Goal: Check status: Check status

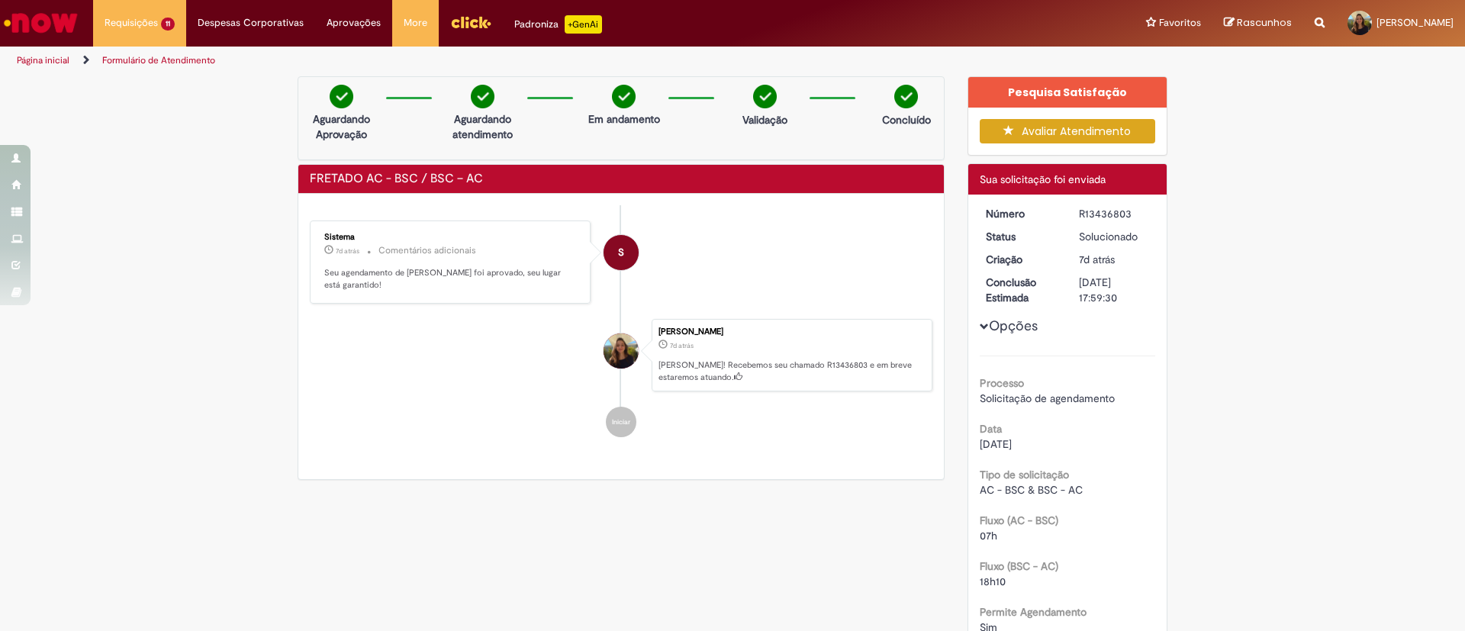
click at [0, 0] on span "8d atrás" at bounding box center [0, 0] width 0 height 0
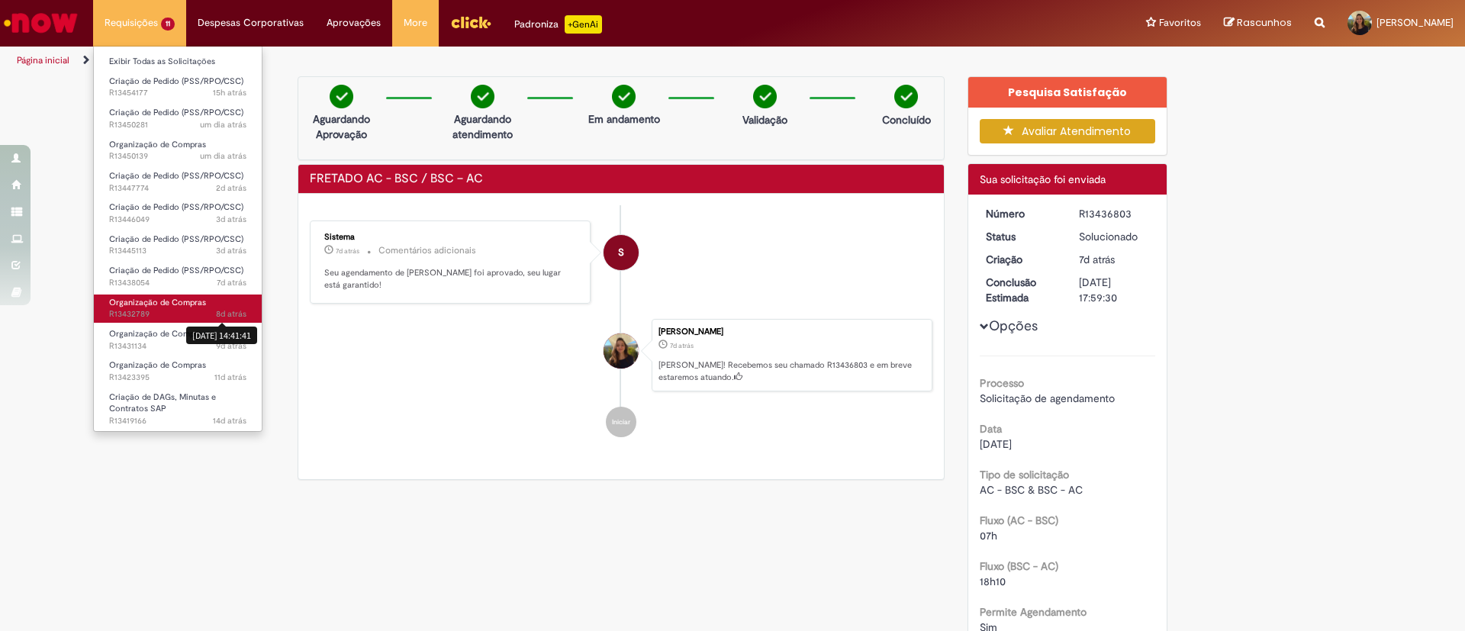
click at [163, 309] on span "8d atrás 8 dias atrás [DATE] 14:41:41 R13432789" at bounding box center [177, 314] width 137 height 12
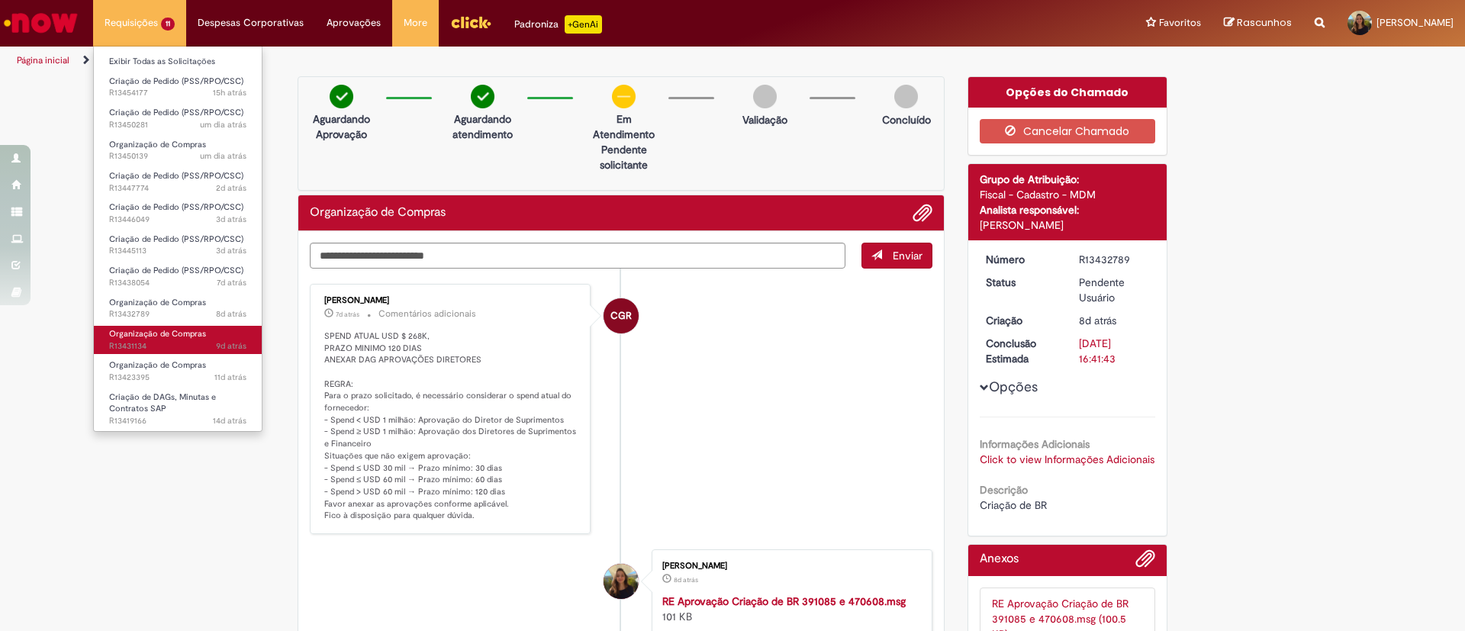
click at [182, 336] on span "Organização de Compras" at bounding box center [157, 333] width 97 height 11
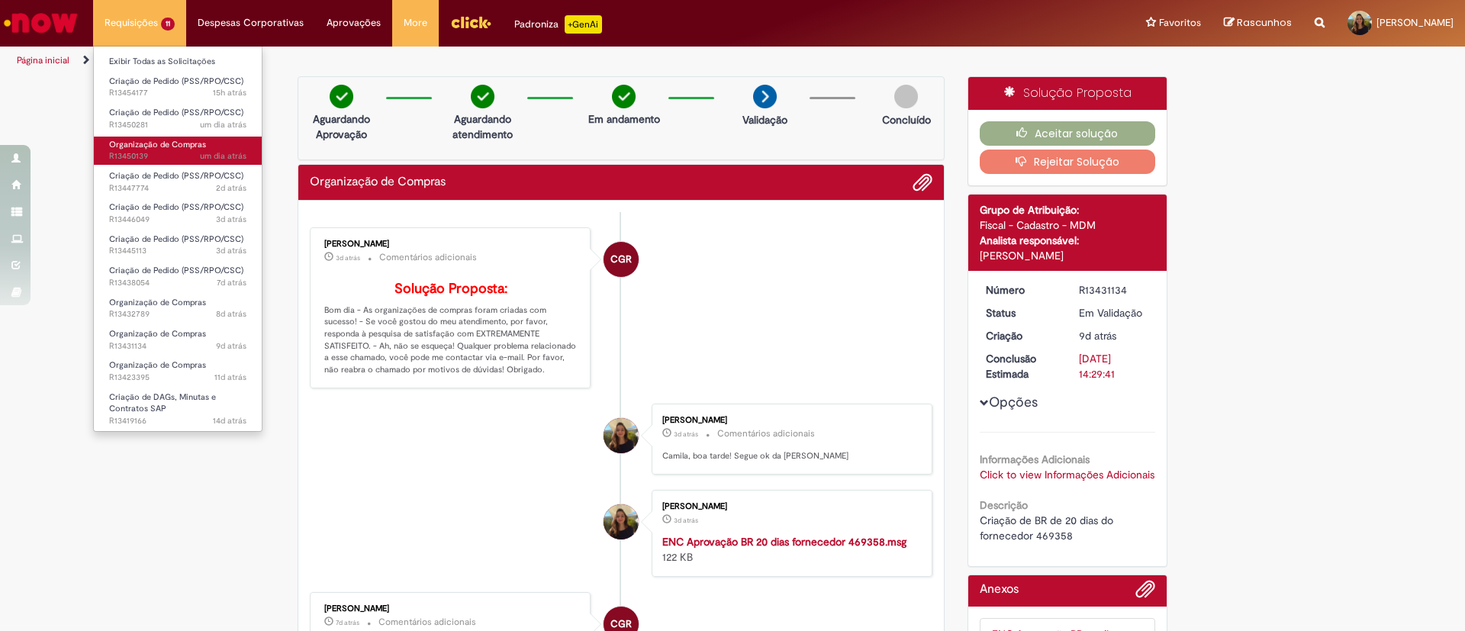
click at [173, 149] on span "Organização de Compras" at bounding box center [157, 144] width 97 height 11
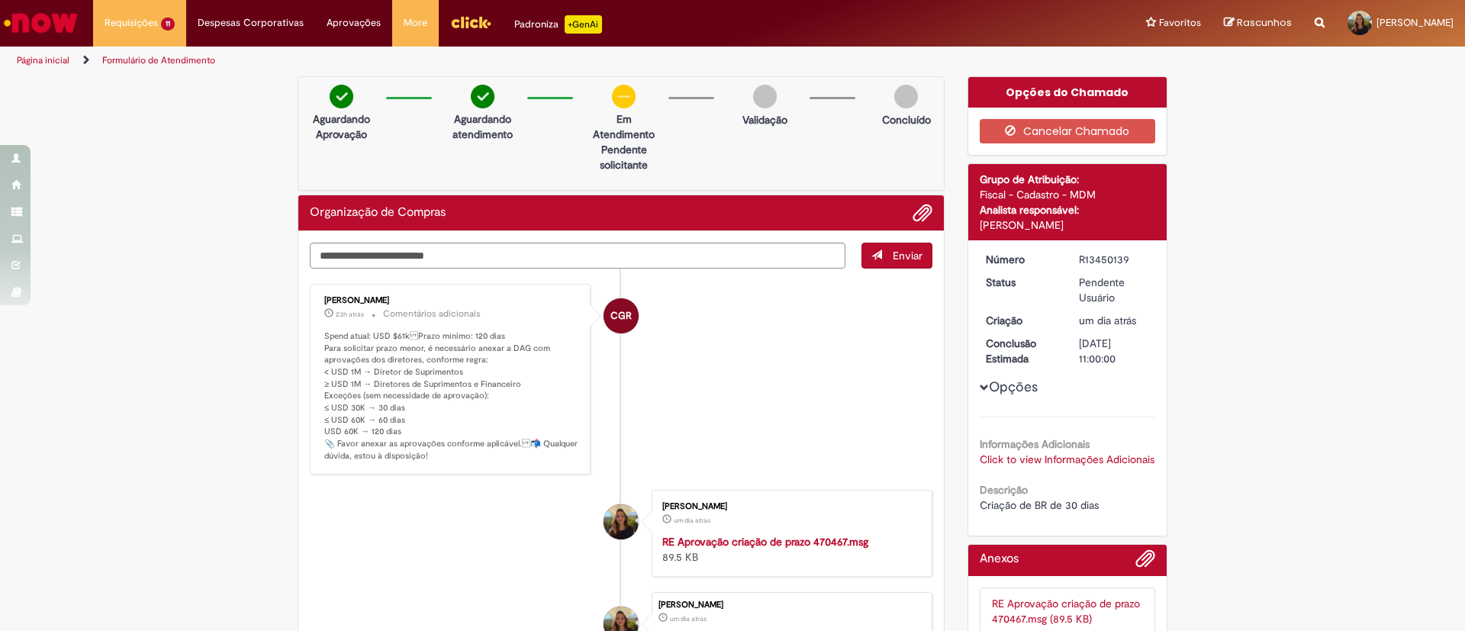
click at [1089, 259] on div "R13450139" at bounding box center [1114, 259] width 71 height 15
copy div "R13450139"
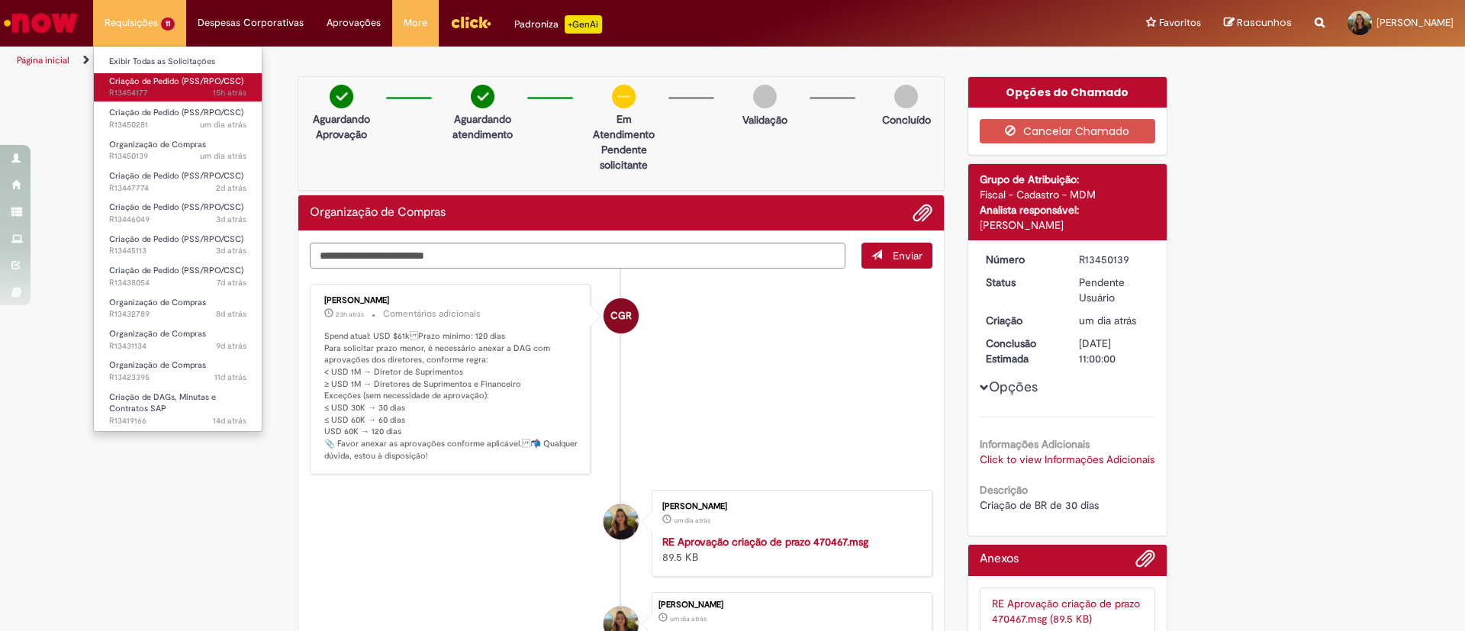
click at [166, 95] on span "15h atrás 15 horas atrás R13454177" at bounding box center [177, 93] width 137 height 12
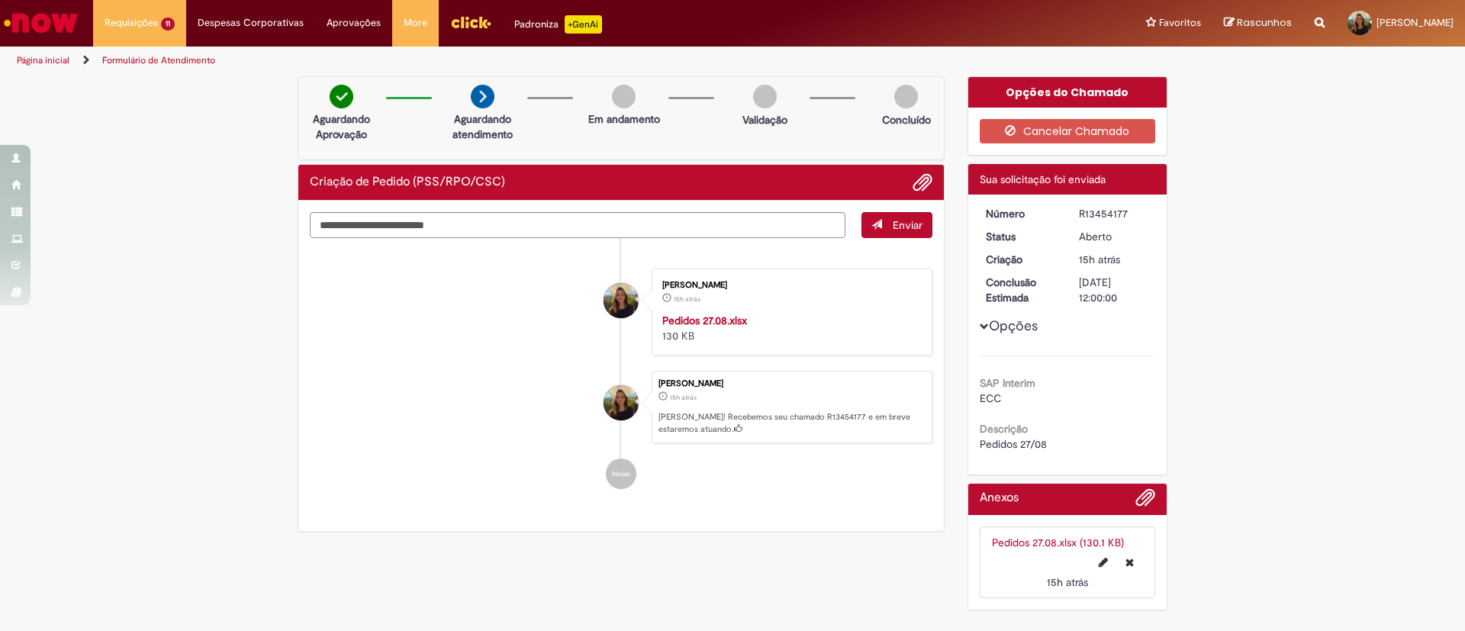
click at [1098, 217] on div "R13454177" at bounding box center [1114, 213] width 71 height 15
copy div "R13454177"
